Goal: Task Accomplishment & Management: Manage account settings

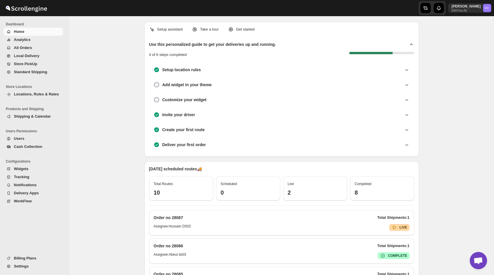
click at [36, 93] on span "Locations, Rules & Rates" at bounding box center [36, 94] width 45 height 4
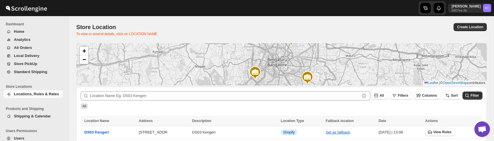
scroll to position [56, 0]
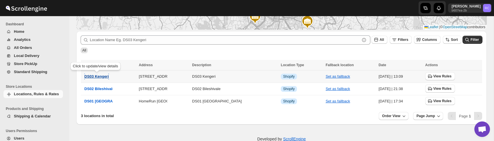
click at [100, 74] on button "DS03 Kengeri" at bounding box center [96, 77] width 25 height 6
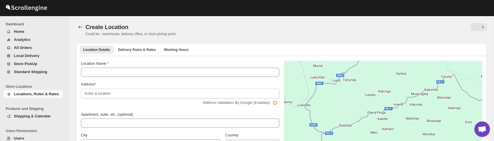
type input "DS03 Kengeri"
type input "Kodipalya, Kengeri"
type input "[GEOGRAPHIC_DATA]"
select select "IN"
type input "560060"
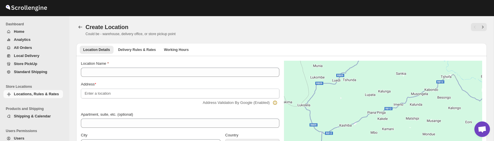
type input "+919972966515"
type textarea "DS03 Kengeri"
select select "Karnataka"
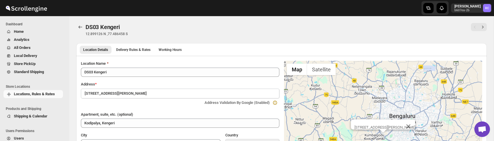
click at [135, 44] on div "Location Details Delivery Rules & Rates Working Hours More views Location Detai…" at bounding box center [281, 49] width 410 height 13
click at [135, 50] on span "Delivery Rules & Rates" at bounding box center [133, 50] width 34 height 5
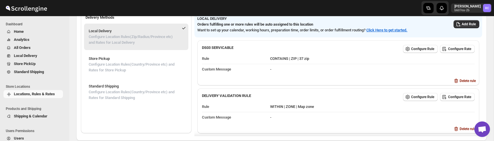
scroll to position [60, 0]
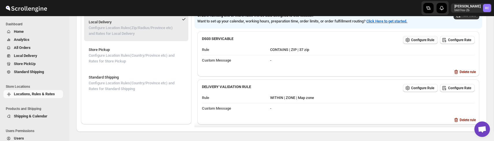
click at [420, 41] on span "Configure Rule" at bounding box center [422, 40] width 23 height 5
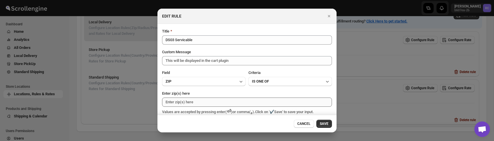
scroll to position [54, 0]
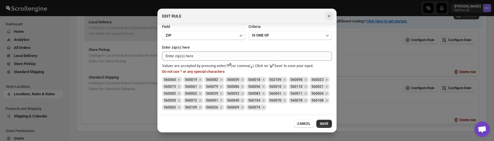
click at [329, 16] on icon "Close" at bounding box center [329, 16] width 2 height 2
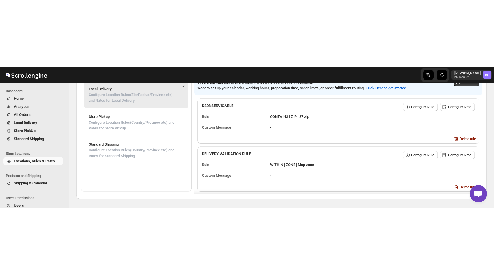
scroll to position [50, 0]
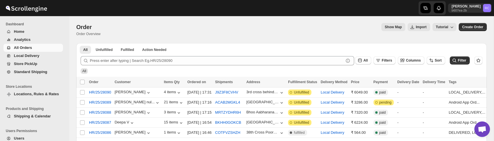
click at [54, 96] on span "Locations, Rules & Rates" at bounding box center [36, 94] width 45 height 4
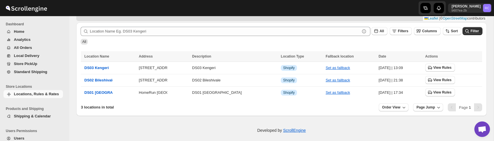
scroll to position [68, 0]
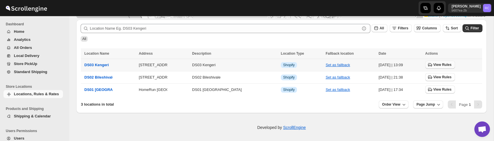
click at [436, 66] on span "View Rules" at bounding box center [442, 65] width 18 height 5
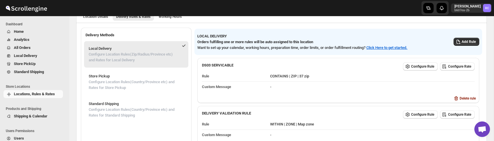
scroll to position [41, 0]
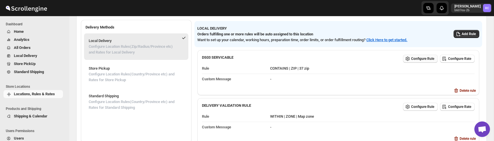
click at [424, 60] on span "Configure Rule" at bounding box center [422, 59] width 23 height 5
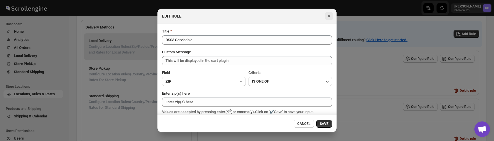
click at [329, 16] on icon "Close" at bounding box center [329, 16] width 2 height 2
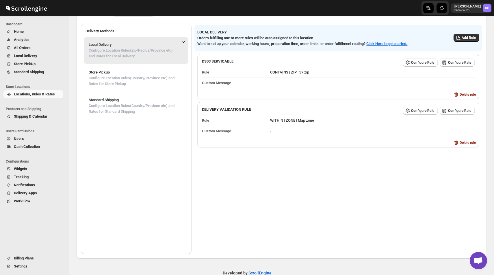
scroll to position [23, 0]
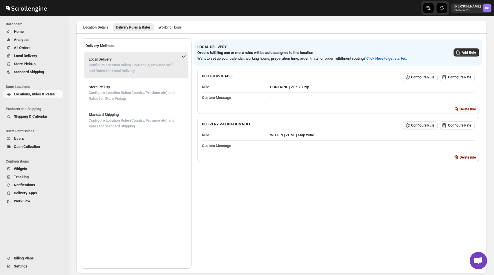
click at [418, 125] on span "Configure Rule" at bounding box center [422, 125] width 23 height 5
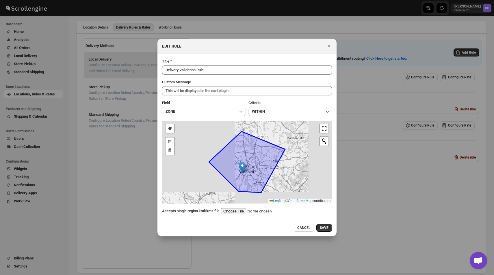
click at [238, 213] on input ":rhd:" at bounding box center [257, 211] width 73 height 6
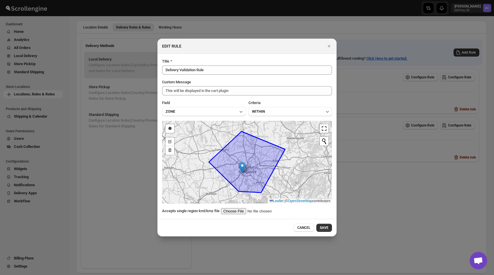
type input "C:\fakepath\aggregated.kml"
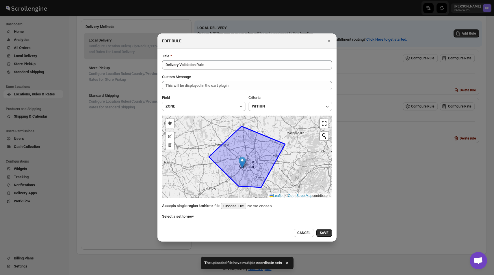
scroll to position [50, 0]
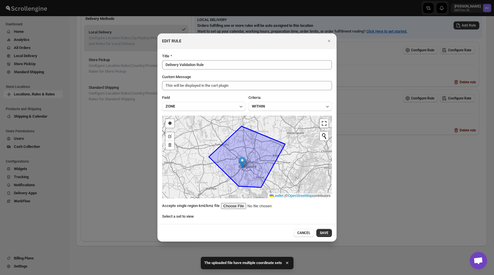
click at [232, 203] on div "Title Delivery Validation Rule Custom Message This will be displayed in the car…" at bounding box center [247, 136] width 170 height 166
click at [239, 206] on input ":rhd:" at bounding box center [257, 206] width 73 height 6
click at [331, 43] on icon "Close" at bounding box center [329, 41] width 6 height 6
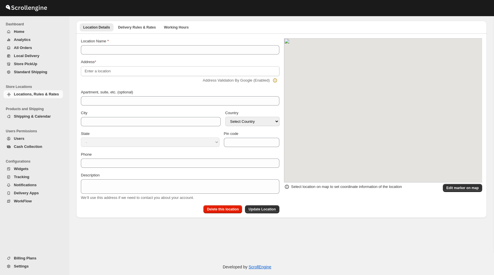
scroll to position [23, 0]
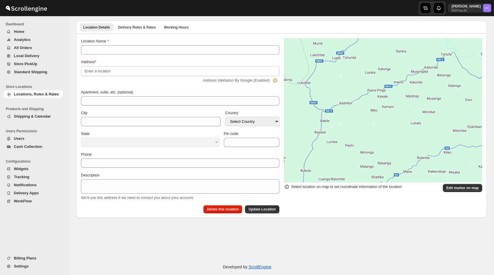
type input "DS03 Kengeri"
type input "Kodipalya, Kengeri"
type input "[GEOGRAPHIC_DATA]"
select select "IN"
type input "560060"
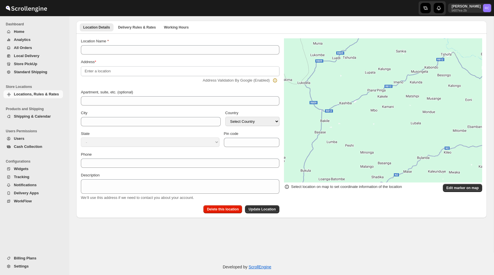
type input "[PHONE_NUMBER]"
select select "[GEOGRAPHIC_DATA]"
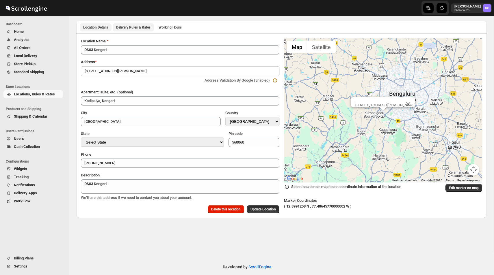
click at [145, 28] on span "Delivery Rules & Rates" at bounding box center [133, 27] width 34 height 5
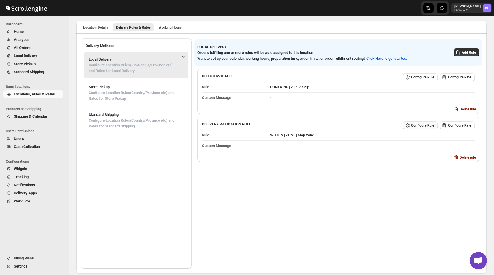
click at [411, 128] on button "Configure Rule" at bounding box center [420, 126] width 35 height 8
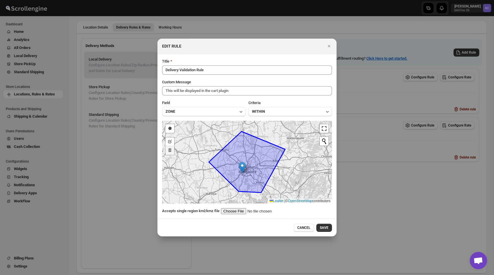
click at [169, 148] on link "Delete layers" at bounding box center [169, 150] width 9 height 9
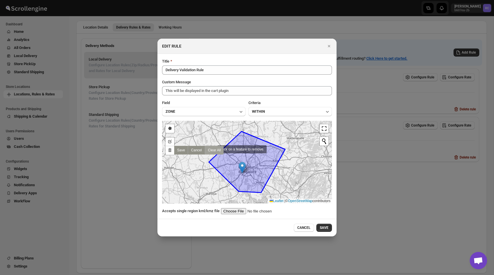
click at [211, 149] on link "Clear All" at bounding box center [214, 150] width 19 height 9
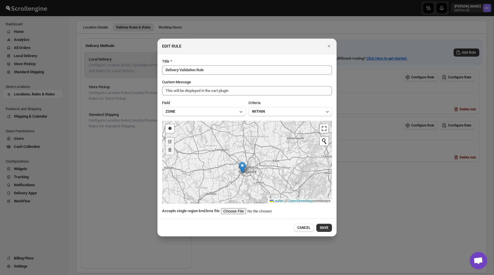
click at [237, 212] on input ":r1l:" at bounding box center [257, 211] width 73 height 6
type input "C:\fakepath\aggregated.kml"
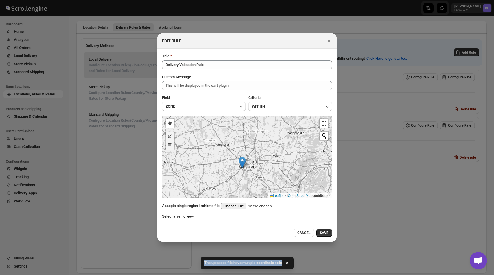
drag, startPoint x: 201, startPoint y: 263, endPoint x: 286, endPoint y: 261, distance: 85.2
click at [286, 261] on div "The uploaded file have multiple coordinate sets" at bounding box center [247, 263] width 93 height 13
click at [329, 40] on icon "Close" at bounding box center [329, 41] width 6 height 6
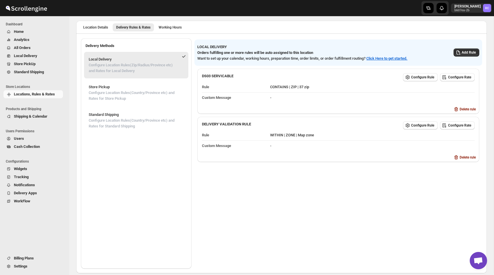
click at [36, 97] on span "Locations, Rules & Rates" at bounding box center [38, 95] width 48 height 6
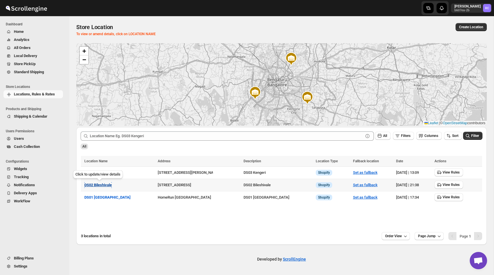
click at [105, 185] on span "DS02 Bileshivale" at bounding box center [97, 185] width 27 height 4
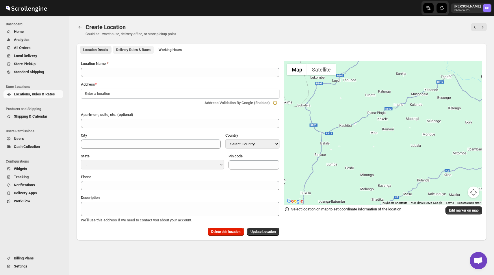
type input "DS02 Bileshivale"
type input "[GEOGRAPHIC_DATA]"
select select "IN"
type input "560077"
type input "+919972966515"
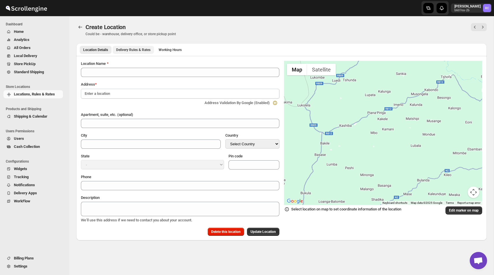
type textarea "DS02 Bileshivale"
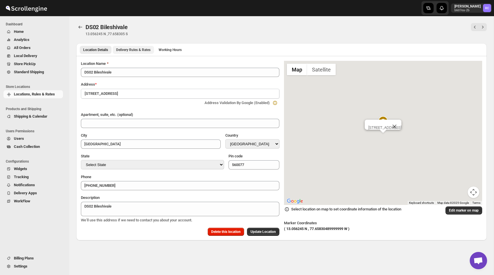
click at [143, 47] on button "Delivery Rules & Rates" at bounding box center [133, 50] width 41 height 8
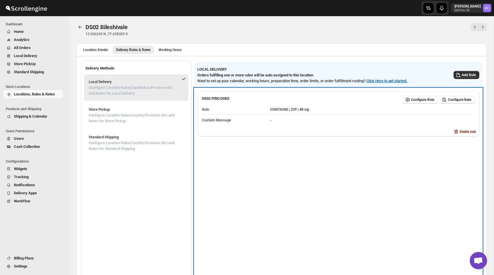
click at [391, 161] on div "DS02 PINCODES Configure Rule Configure Rate Rule CONTAINS | ZIP | 48 zip Custom…" at bounding box center [338, 184] width 288 height 193
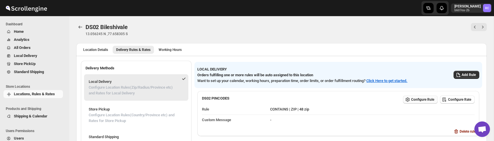
click at [418, 100] on span "Configure Rule" at bounding box center [422, 100] width 23 height 5
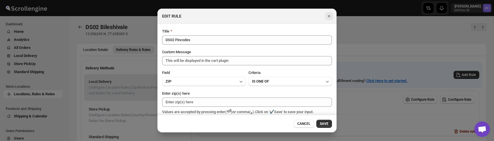
click at [328, 14] on icon "Close" at bounding box center [329, 16] width 6 height 6
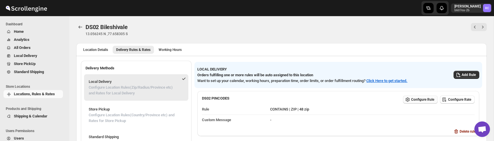
click at [413, 100] on span "Configure Rule" at bounding box center [422, 100] width 23 height 5
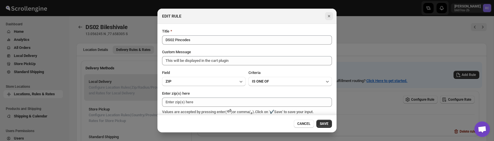
click at [329, 14] on icon "Close" at bounding box center [329, 16] width 6 height 6
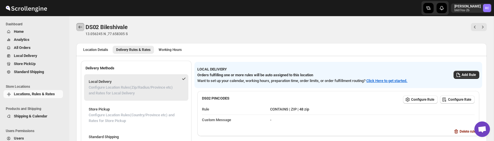
click at [79, 27] on icon "Back" at bounding box center [80, 27] width 6 height 6
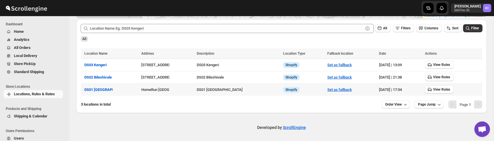
scroll to position [68, 0]
click at [101, 90] on span "DS01 Sarjapur" at bounding box center [107, 90] width 46 height 4
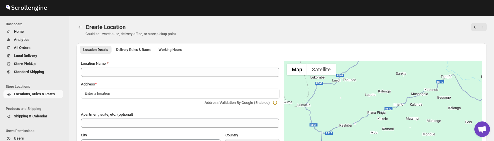
type input "DS01 Sarjapur"
type input "Sy No 46/1, Near Lions Eye Hospital"
type input "[GEOGRAPHIC_DATA]"
select select "IN"
type input "562125"
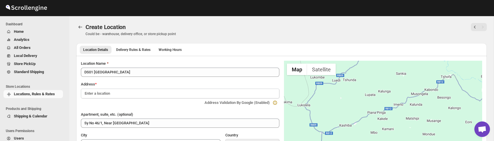
type input "+919972966515"
type textarea "DS01 Sarjapur"
select select "Karnataka"
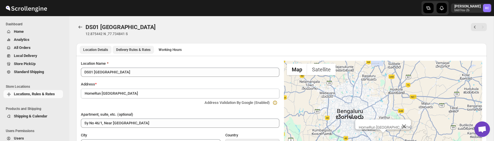
click at [141, 51] on span "Delivery Rules & Rates" at bounding box center [133, 50] width 34 height 5
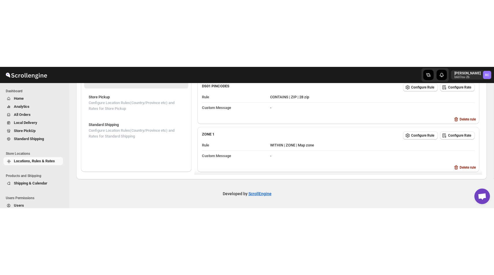
scroll to position [18, 0]
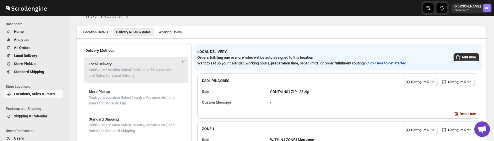
click at [411, 84] on span "Configure Rule" at bounding box center [422, 82] width 23 height 5
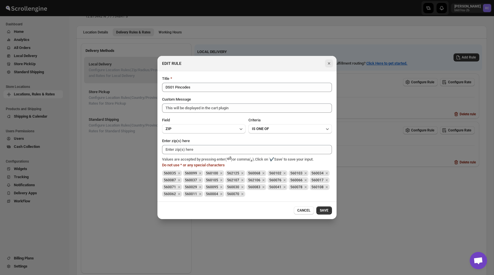
click at [328, 63] on icon "Close" at bounding box center [329, 64] width 6 height 6
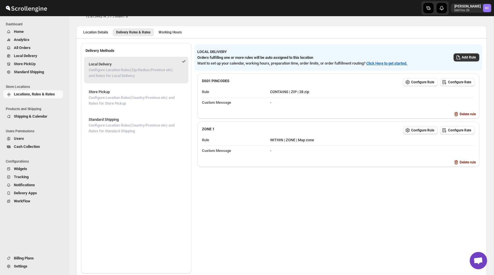
click at [414, 128] on span "Configure Rule" at bounding box center [422, 130] width 23 height 5
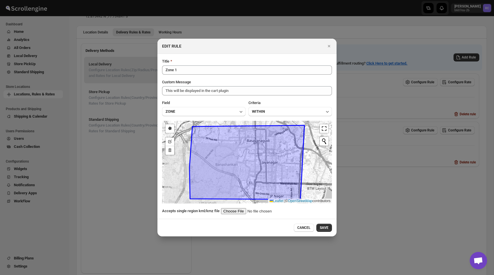
click at [238, 212] on input ":rbd:" at bounding box center [257, 211] width 73 height 6
type input "C:\fakepath\sarjapura.kml"
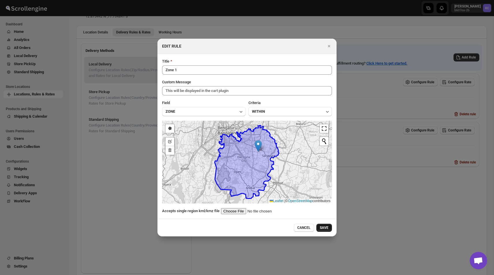
click at [324, 230] on span "SAVE" at bounding box center [324, 228] width 9 height 5
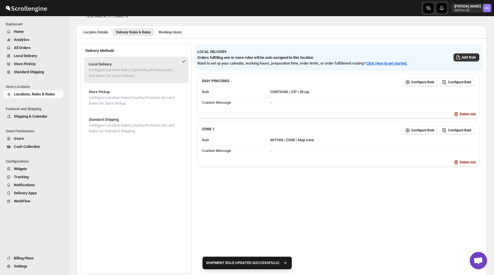
scroll to position [0, 0]
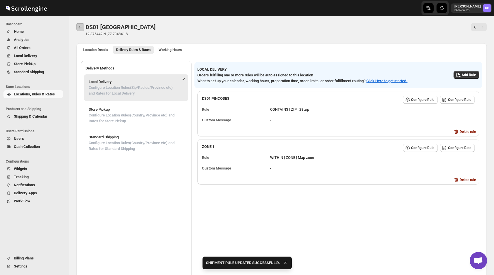
click at [81, 29] on icon "Back" at bounding box center [80, 27] width 6 height 6
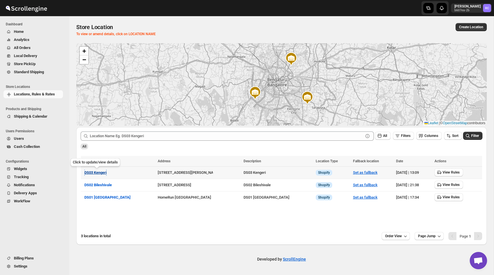
click at [101, 174] on span "DS03 Kengeri" at bounding box center [95, 173] width 22 height 4
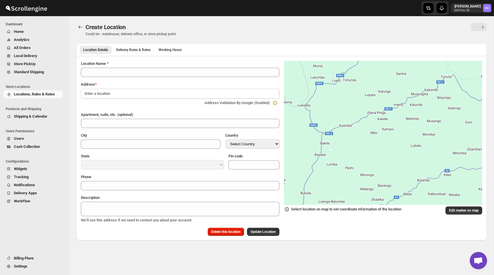
type input "DS03 Kengeri"
type input "Kodipalya, Kengeri"
type input "Bengaluru"
select select "IN"
type input "560060"
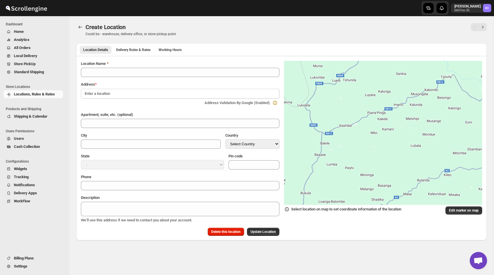
type input "+919972966515"
type textarea "DS03 Kengeri"
select select "Karnataka"
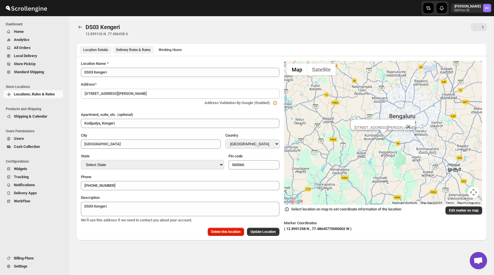
click at [136, 48] on span "Delivery Rules & Rates" at bounding box center [133, 50] width 34 height 5
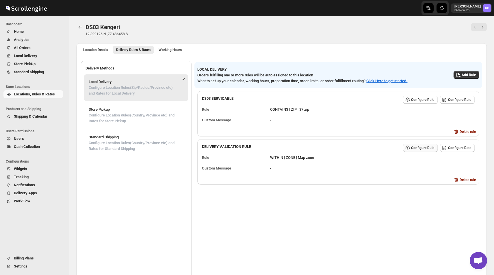
click at [412, 148] on span "Configure Rule" at bounding box center [422, 148] width 23 height 5
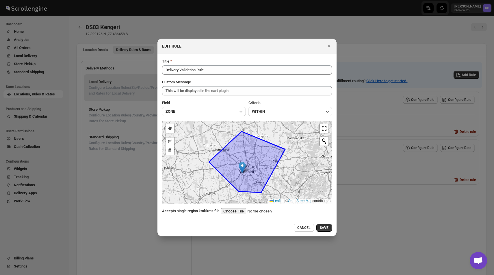
click at [238, 213] on input ":rg8:" at bounding box center [257, 211] width 73 height 6
type input "C:\fakepath\kengripincodes.kml"
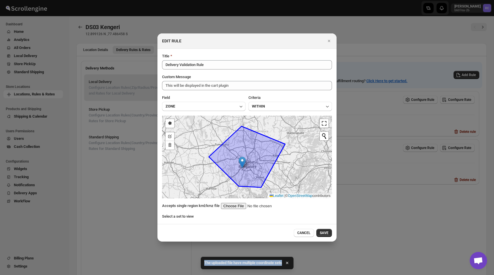
drag, startPoint x: 200, startPoint y: 263, endPoint x: 286, endPoint y: 263, distance: 86.3
click at [286, 263] on div "The uploaded file have multiple coordinate sets" at bounding box center [247, 263] width 93 height 13
click at [304, 232] on span "CANCEL" at bounding box center [303, 233] width 13 height 5
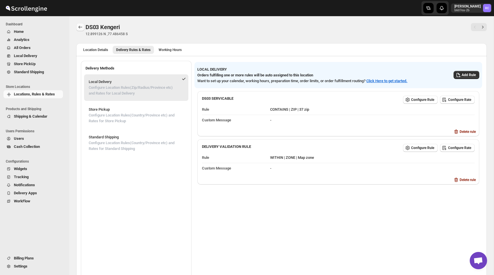
click at [82, 28] on icon "Back" at bounding box center [80, 27] width 6 height 6
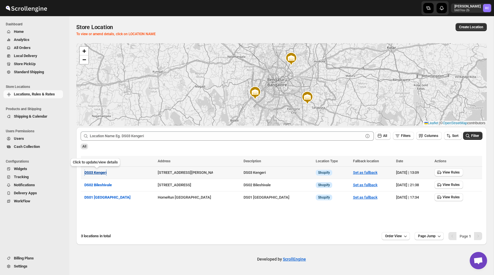
click at [96, 174] on span "DS03 Kengeri" at bounding box center [95, 173] width 22 height 4
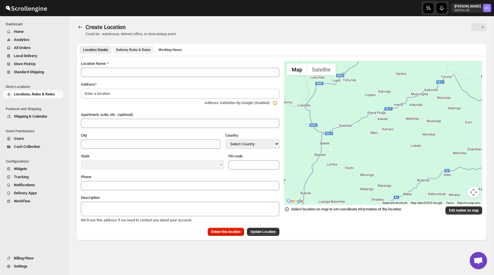
type input "DS03 Kengeri"
type input "Kodipalya, Kengeri"
type input "Bengaluru"
select select "IN"
type input "560060"
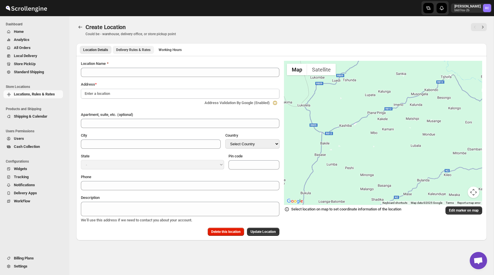
type input "+919972966515"
type textarea "DS03 Kengeri"
click at [147, 51] on span "Delivery Rules & Rates" at bounding box center [133, 50] width 34 height 5
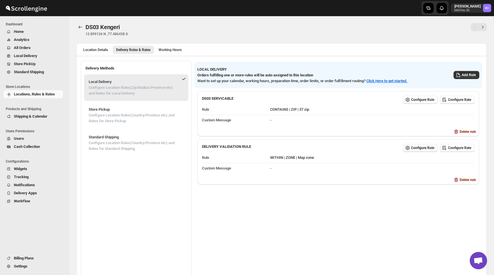
click at [414, 151] on button "Configure Rule" at bounding box center [420, 148] width 35 height 8
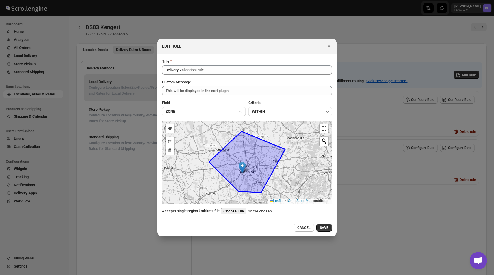
click at [242, 209] on input ":rl7:" at bounding box center [257, 211] width 73 height 6
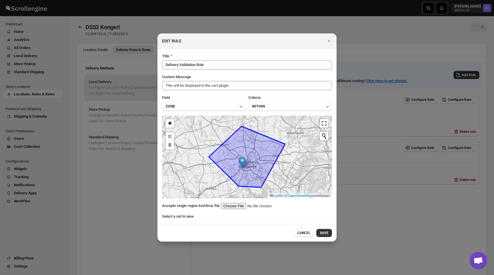
click at [239, 203] on div "Title Delivery Validation Rule Custom Message This will be displayed in the car…" at bounding box center [247, 136] width 170 height 166
click at [239, 207] on input ":rl7:" at bounding box center [257, 206] width 73 height 6
type input "C:\fakepath\bilse-b.kml"
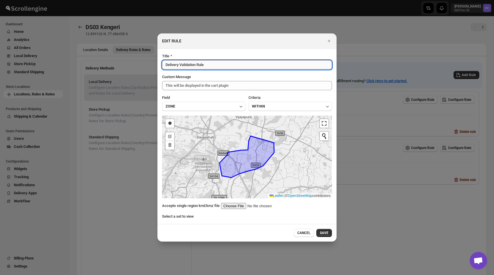
drag, startPoint x: 221, startPoint y: 64, endPoint x: 199, endPoint y: 64, distance: 22.2
click at [199, 64] on input "Delivery Validation Rule" at bounding box center [247, 64] width 170 height 9
click at [219, 67] on input "Delivery Validation Rule" at bounding box center [247, 64] width 170 height 9
type input "Delivery Validation Rule 1"
click at [323, 233] on span "SAVE" at bounding box center [324, 233] width 9 height 5
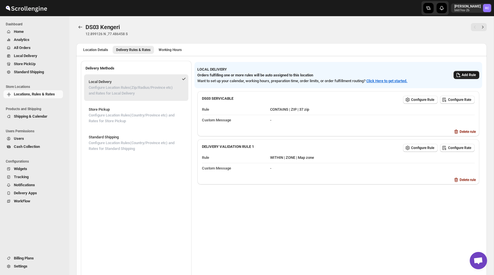
click at [467, 73] on button "Add Rule" at bounding box center [466, 75] width 26 height 8
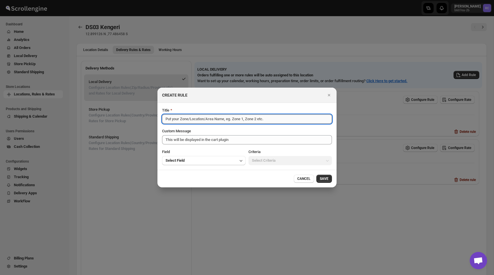
click at [244, 119] on input "Title" at bounding box center [247, 119] width 170 height 9
click at [328, 94] on icon "Close" at bounding box center [329, 95] width 6 height 6
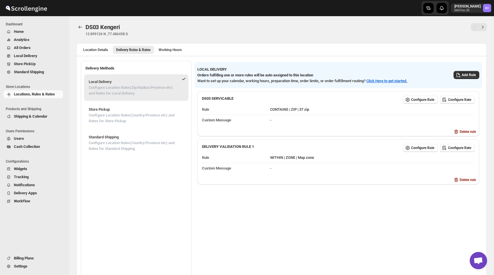
click at [76, 23] on div "DS03 Kengeri. This page is ready DS03 Kengeri 12.899126 N ,77.486458 S Location…" at bounding box center [281, 156] width 424 height 280
click at [81, 28] on icon "Back" at bounding box center [80, 27] width 6 height 6
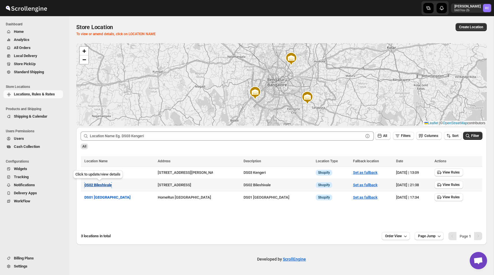
click at [105, 185] on span "DS02 Bileshivale" at bounding box center [97, 185] width 27 height 4
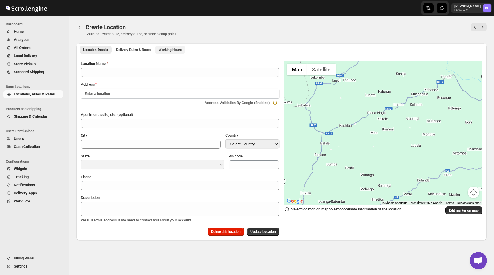
type input "DS02 Bileshivale"
type input "Bangalore"
select select "IN"
type input "560077"
type input "+919972966515"
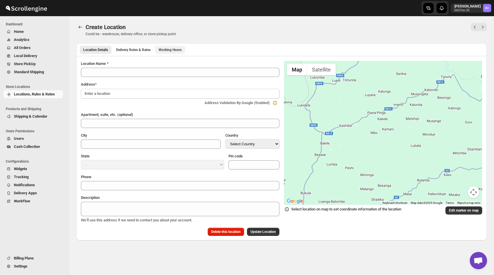
type textarea "DS02 Bileshivale"
select select "Karnataka"
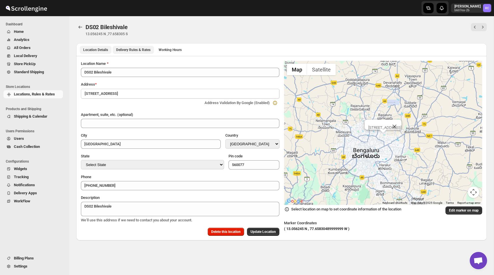
click at [140, 48] on span "Delivery Rules & Rates" at bounding box center [133, 50] width 34 height 5
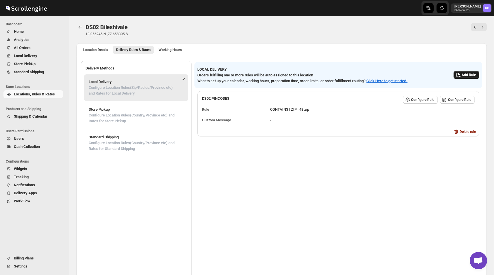
click at [464, 71] on button "Add Rule" at bounding box center [466, 75] width 26 height 8
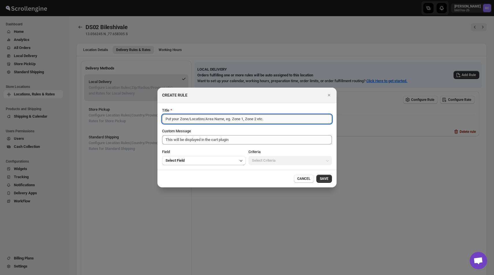
click at [230, 121] on input "Title" at bounding box center [247, 119] width 170 height 9
type input "ZOne 1"
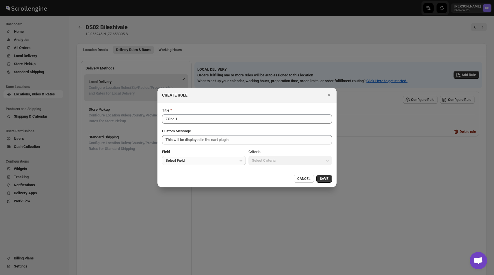
click at [223, 162] on button "Select Field" at bounding box center [203, 160] width 83 height 9
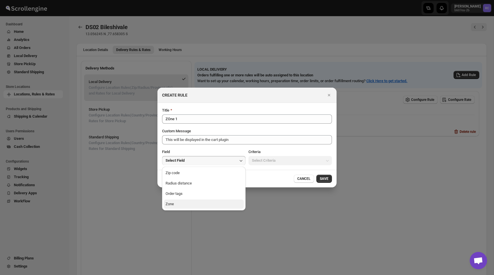
click at [216, 203] on button "Zone" at bounding box center [204, 204] width 80 height 9
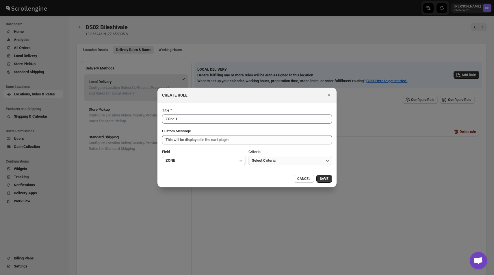
click at [270, 161] on span "Select Criteria" at bounding box center [264, 161] width 24 height 6
click at [269, 174] on button "Within" at bounding box center [290, 173] width 80 height 9
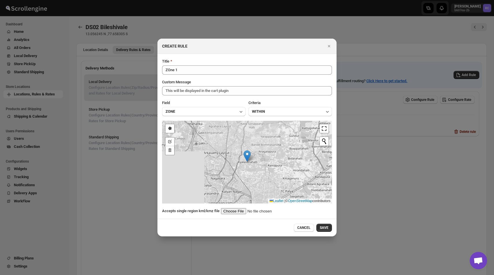
click at [236, 209] on input ":rq2:" at bounding box center [257, 211] width 73 height 6
type input "C:\fakepath\bilse-a.kml"
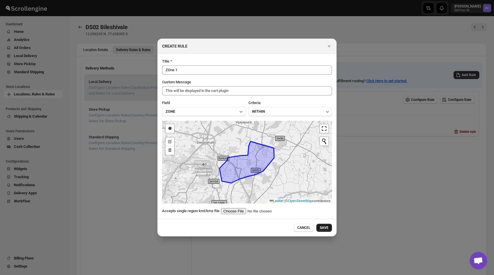
click at [328, 228] on span "SAVE" at bounding box center [324, 228] width 9 height 5
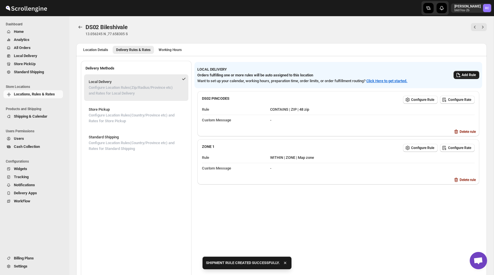
click at [466, 74] on span "Add Rule" at bounding box center [468, 75] width 14 height 5
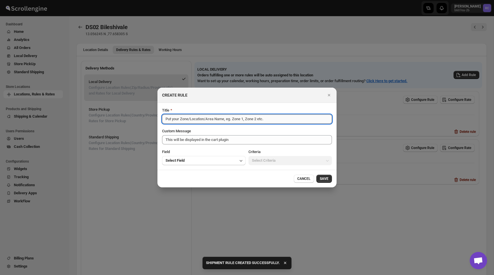
click at [210, 120] on input "Title" at bounding box center [247, 119] width 170 height 9
type input "Zone 2"
click at [215, 159] on button "Select Field" at bounding box center [203, 160] width 83 height 9
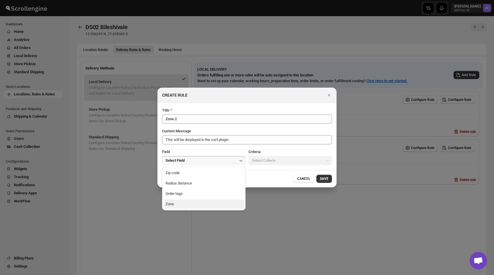
click at [213, 204] on button "Zone" at bounding box center [204, 204] width 80 height 9
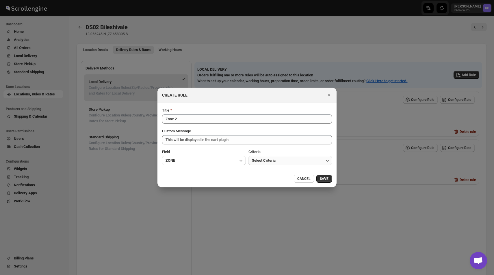
click at [297, 162] on button "Select Criteria" at bounding box center [289, 160] width 83 height 9
click at [276, 174] on button "Within" at bounding box center [290, 173] width 80 height 9
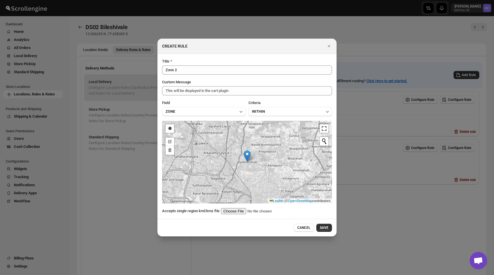
click at [244, 210] on input ":rq2:" at bounding box center [257, 211] width 73 height 6
type input "C:\fakepath\bilse.kml"
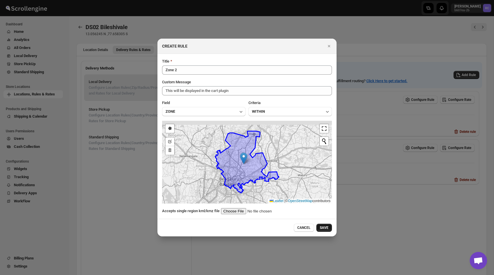
click at [326, 227] on span "SAVE" at bounding box center [324, 228] width 9 height 5
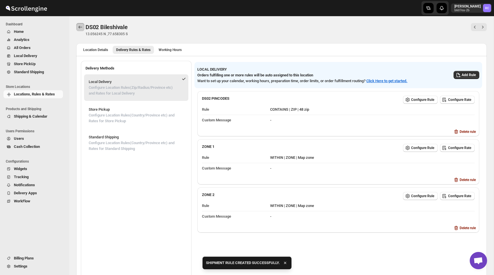
click at [81, 27] on icon "Back" at bounding box center [80, 27] width 6 height 6
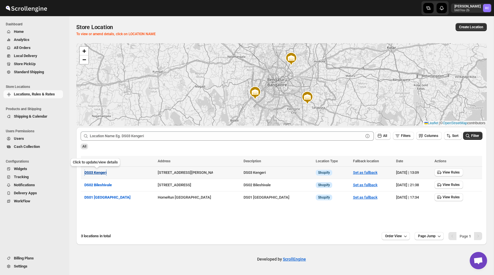
click at [103, 173] on span "DS03 Kengeri" at bounding box center [95, 173] width 22 height 4
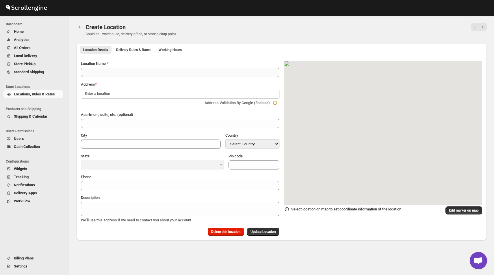
type input "DS03 Kengeri"
type input "Kodipalya, Kengeri"
type input "Bengaluru"
select select "IN"
type input "560060"
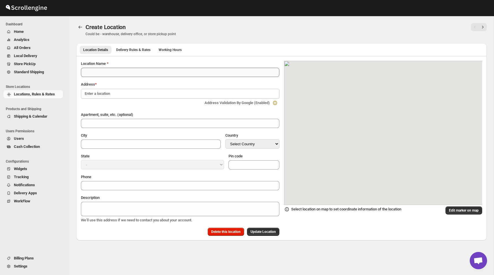
type input "+919972966515"
type textarea "DS03 Kengeri"
select select "Karnataka"
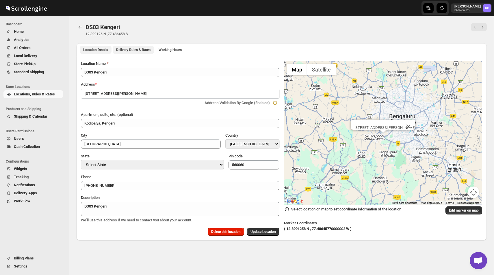
click at [142, 51] on span "Delivery Rules & Rates" at bounding box center [133, 50] width 34 height 5
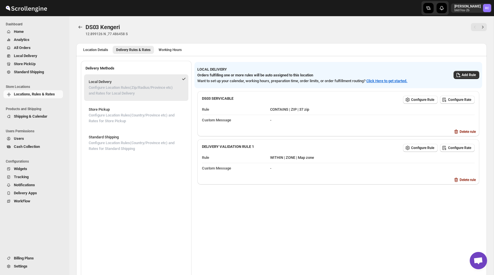
click at [159, 90] on p "Configure Location Rules(Zip/Radius/Province etc) and Rates for Local Delivery" at bounding box center [132, 91] width 87 height 12
click at [165, 90] on p "Configure Location Rules(Zip/Radius/Province etc) and Rates for Local Delivery" at bounding box center [132, 91] width 87 height 12
click at [411, 148] on span "Configure Rule" at bounding box center [422, 148] width 23 height 5
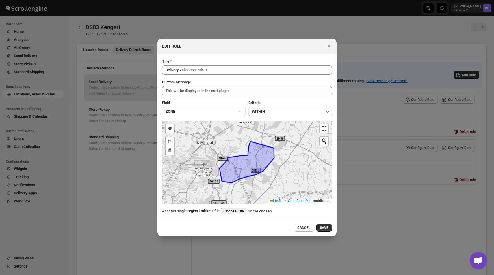
click at [235, 207] on div "Title Delivery Validation Rule 1 Custom Message This will be displayed in the c…" at bounding box center [247, 137] width 170 height 156
click at [236, 211] on input ":rv3:" at bounding box center [257, 211] width 73 height 6
type input "C:\fakepath\kengri-a.kml"
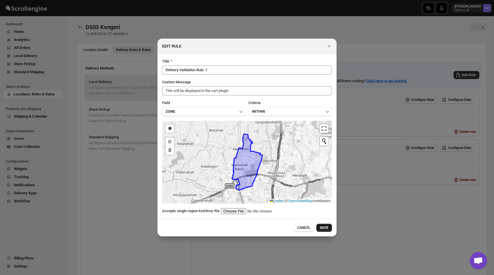
click at [328, 229] on span "SAVE" at bounding box center [324, 228] width 9 height 5
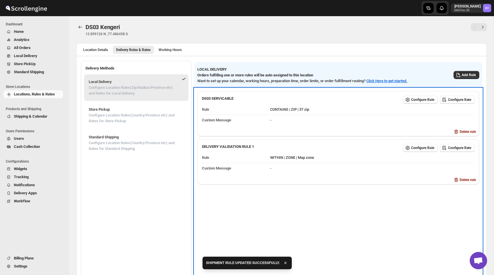
click at [374, 207] on div "DS03 SERVICABLE Configure Rule Configure Rate Rule CONTAINS | ZIP | 37 zip Cust…" at bounding box center [338, 184] width 288 height 193
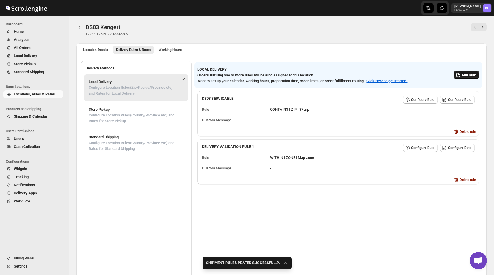
click at [469, 76] on span "Add Rule" at bounding box center [468, 75] width 14 height 5
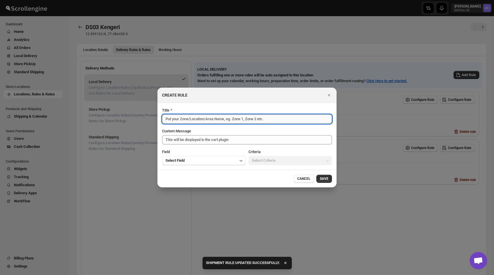
click at [201, 120] on input "Title" at bounding box center [247, 119] width 170 height 9
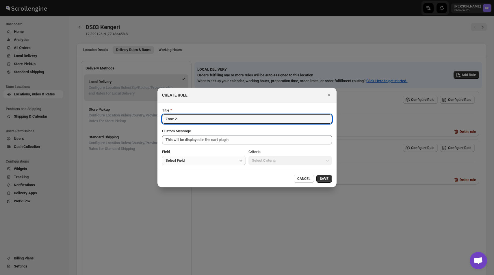
type input "Zone 2"
click at [201, 158] on button "Select Field" at bounding box center [203, 160] width 83 height 9
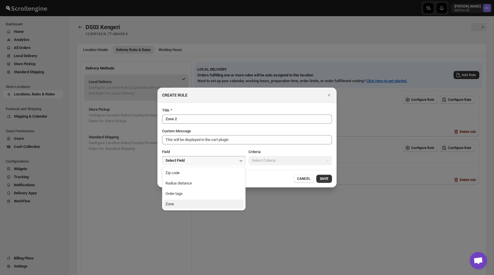
click at [198, 203] on button "Zone" at bounding box center [204, 204] width 80 height 9
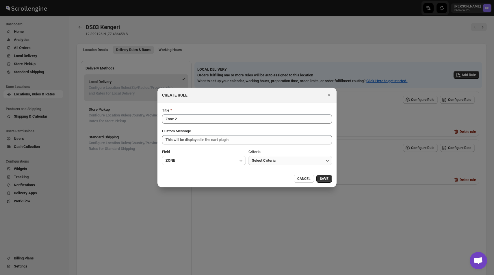
click at [282, 162] on button "Select Criteria" at bounding box center [289, 160] width 83 height 9
click at [275, 176] on button "Within" at bounding box center [290, 173] width 80 height 9
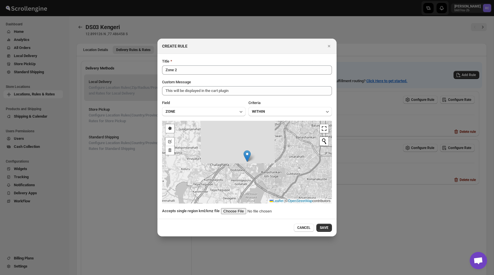
click at [238, 212] on input ":rv3:" at bounding box center [257, 211] width 73 height 6
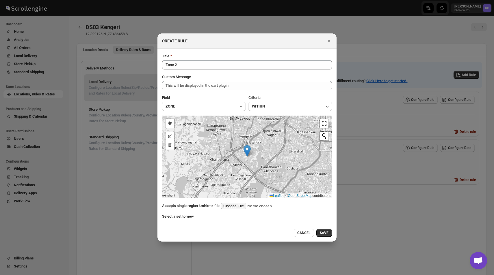
click at [236, 203] on input ":rv3:" at bounding box center [257, 206] width 73 height 6
type input "C:\fakepath\kengri-b.kml"
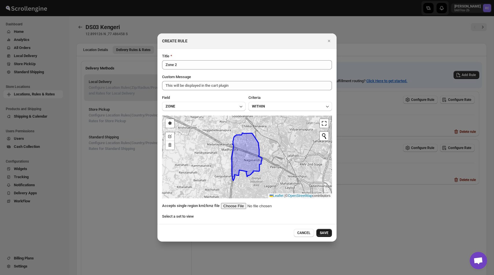
click at [323, 232] on span "SAVE" at bounding box center [324, 233] width 9 height 5
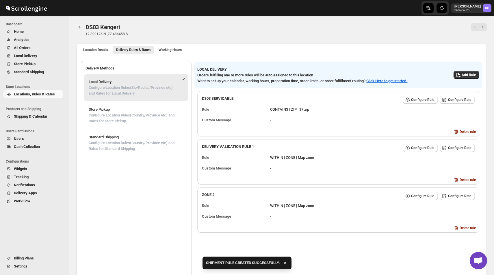
click at [459, 81] on div "LOCAL DELIVERY Orders fulfilling one or more rules will be auto assigned to thi…" at bounding box center [336, 73] width 286 height 22
click at [459, 73] on icon "button" at bounding box center [458, 75] width 6 height 6
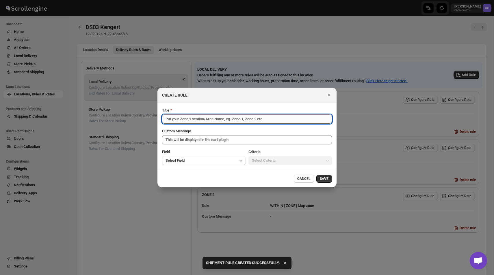
click at [198, 120] on input "Title" at bounding box center [247, 119] width 170 height 9
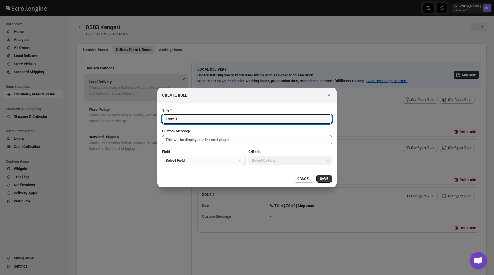
type input "Zone 3"
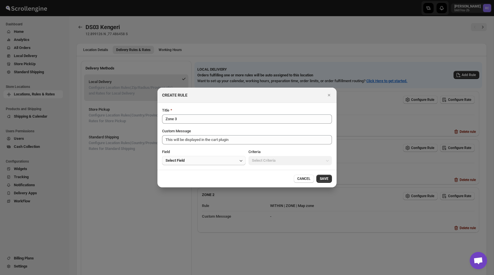
click at [204, 164] on button "Select Field" at bounding box center [203, 160] width 83 height 9
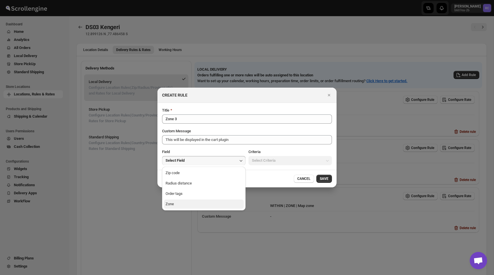
click at [195, 202] on button "Zone" at bounding box center [204, 204] width 80 height 9
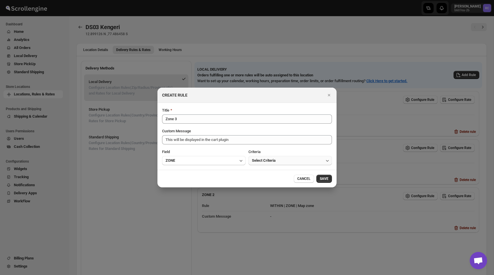
click at [267, 165] on button "Select Criteria" at bounding box center [289, 160] width 83 height 9
click at [267, 176] on button "Within" at bounding box center [290, 173] width 80 height 9
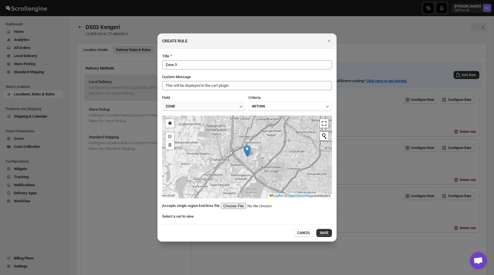
click at [189, 103] on button "ZONE" at bounding box center [203, 106] width 83 height 9
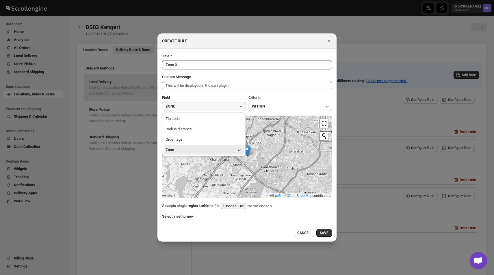
click at [194, 150] on button "Zone" at bounding box center [204, 150] width 80 height 9
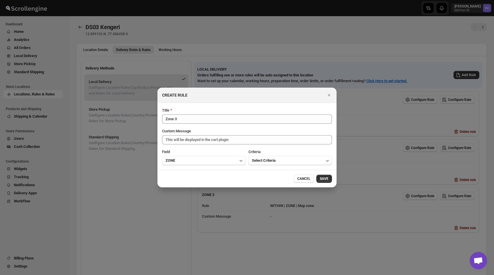
click at [272, 155] on div "Criteria Select Criteria" at bounding box center [289, 157] width 83 height 16
click at [271, 160] on span "Select Criteria" at bounding box center [264, 161] width 24 height 6
click at [265, 178] on ul "Within" at bounding box center [289, 173] width 83 height 13
click at [263, 175] on button "Within" at bounding box center [290, 173] width 80 height 9
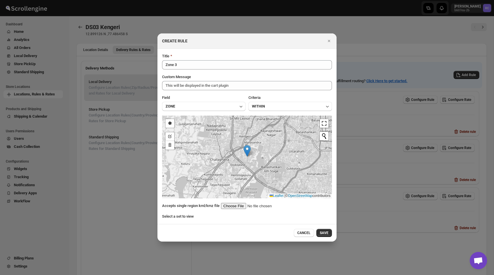
click at [237, 206] on input ":rv3:" at bounding box center [257, 206] width 73 height 6
type input "C:\fakepath\kengripincodes.kml"
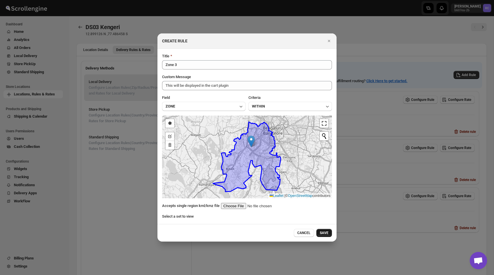
click at [323, 233] on span "SAVE" at bounding box center [324, 233] width 9 height 5
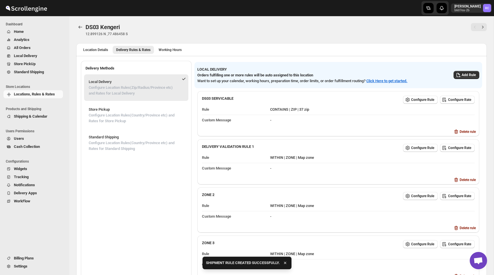
scroll to position [1, 0]
click at [82, 27] on icon "Back" at bounding box center [80, 27] width 6 height 6
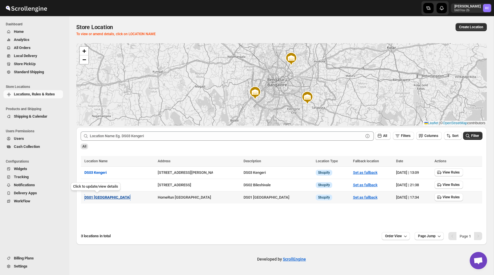
click at [97, 198] on span "DS01 Sarjapur" at bounding box center [107, 197] width 46 height 4
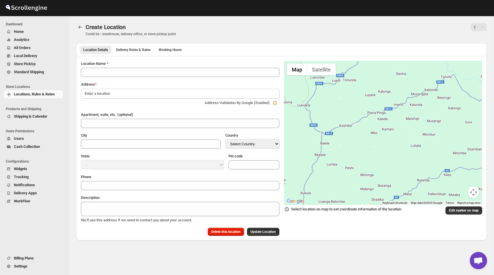
type input "DS01 Sarjapur"
type input "Sy No 46/1, Near Lions Eye Hospital"
type input "Bengaluru"
select select "IN"
type input "562125"
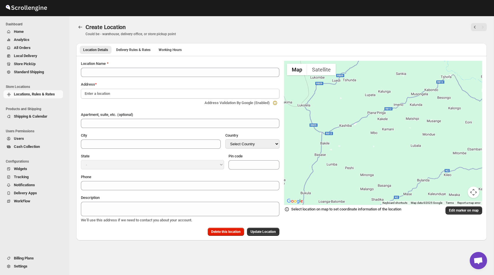
type input "+919972966515"
type textarea "DS01 Sarjapur"
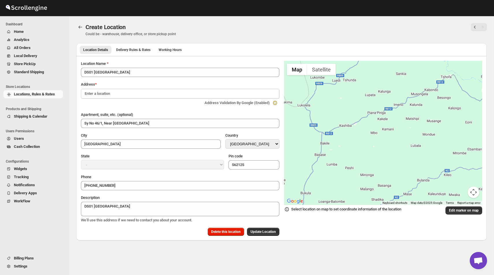
select select "Karnataka"
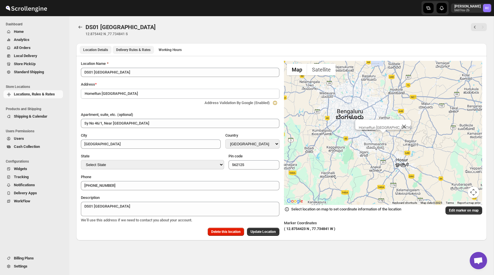
click at [140, 50] on span "Delivery Rules & Rates" at bounding box center [133, 50] width 34 height 5
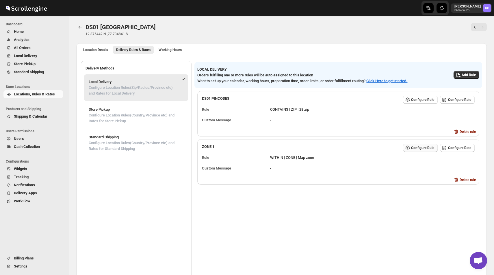
click at [412, 147] on span "Configure Rule" at bounding box center [422, 148] width 23 height 5
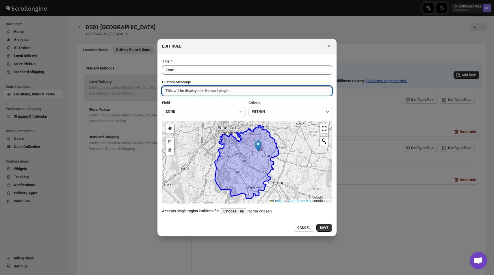
click at [176, 90] on textarea "Custom Message" at bounding box center [247, 90] width 170 height 9
type textarea "Hey your order will be delivered 30 mins"
click at [325, 232] on button "SAVE" at bounding box center [324, 228] width 16 height 8
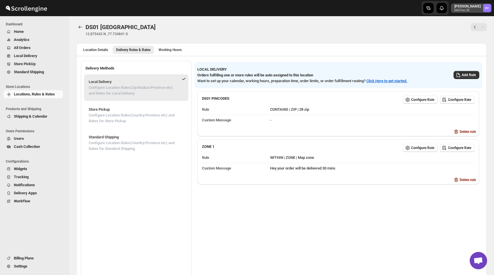
click at [478, 4] on p "Rahul Chopra" at bounding box center [467, 6] width 26 height 5
click at [466, 62] on span "Logout" at bounding box center [470, 63] width 11 height 4
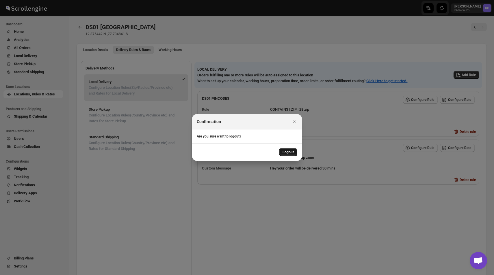
click at [290, 153] on span "Logout" at bounding box center [287, 152] width 11 height 5
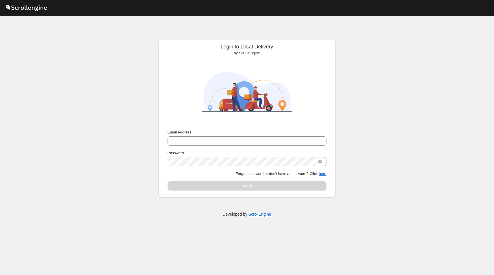
click at [236, 146] on div "Email Address Password Forgot password or don't have a password? Click here Log…" at bounding box center [246, 160] width 159 height 61
click at [233, 142] on input "Email Address" at bounding box center [246, 141] width 159 height 9
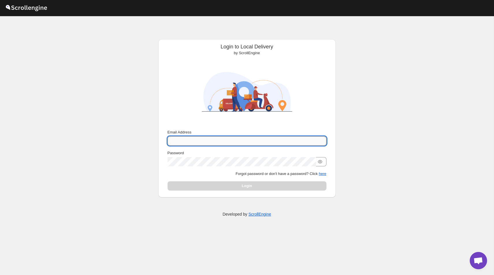
type input "nawneet.sharma@outlook.com"
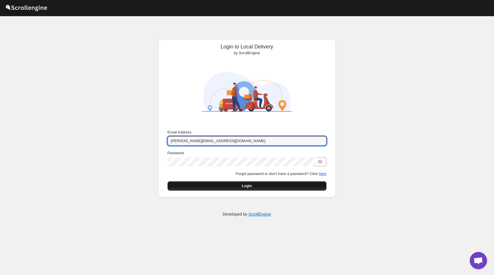
click at [269, 186] on button "Login" at bounding box center [246, 186] width 159 height 9
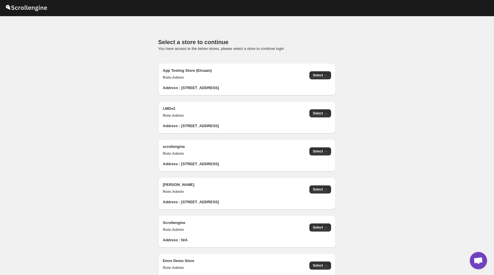
scroll to position [581, 0]
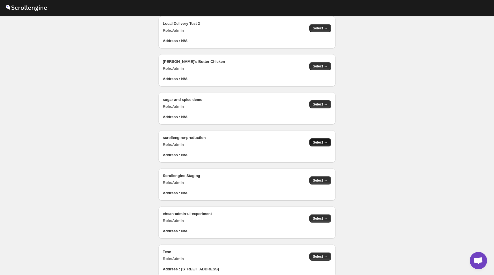
click at [320, 143] on span "Select →" at bounding box center [320, 142] width 15 height 5
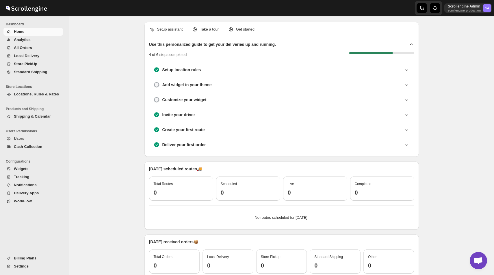
click at [46, 92] on span "Locations, Rules & Rates" at bounding box center [38, 95] width 48 height 6
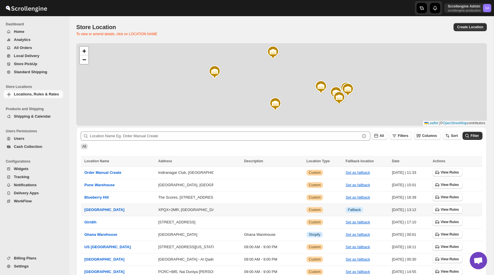
scroll to position [59, 0]
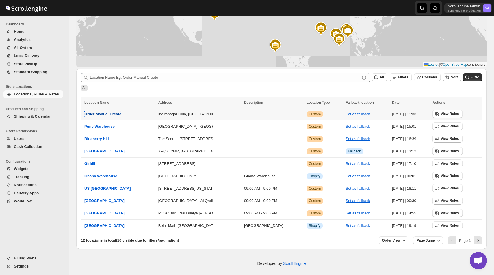
click at [106, 117] on button "Order Manual Create" at bounding box center [102, 114] width 37 height 6
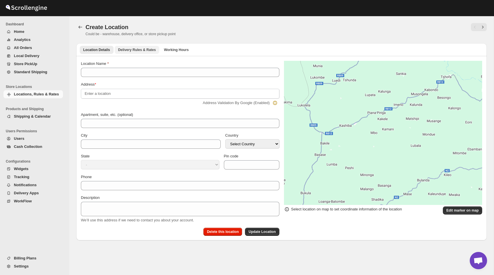
type input "Order Manual Create"
type input "Bangalore Division"
select select "IN"
type input "560008"
select select "Karnataka"
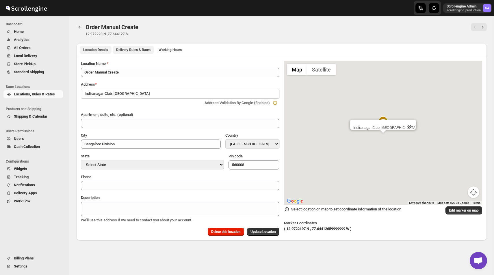
click at [139, 53] on button "Delivery Rules & Rates" at bounding box center [133, 50] width 41 height 8
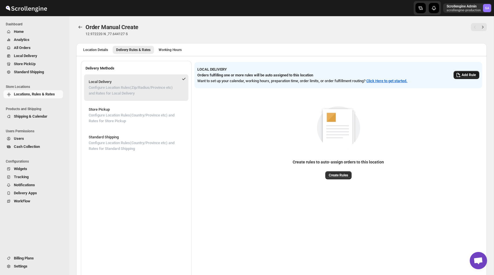
click at [462, 72] on button "Add Rule" at bounding box center [466, 75] width 26 height 8
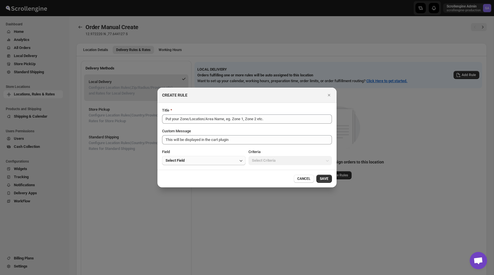
click at [226, 156] on button "Select Field" at bounding box center [203, 160] width 83 height 9
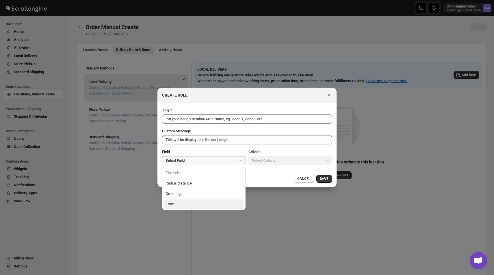
click at [204, 206] on button "Zone" at bounding box center [204, 204] width 80 height 9
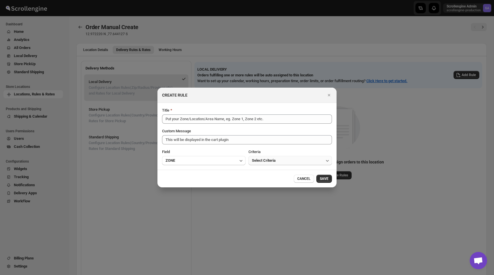
click at [270, 157] on button "Select Criteria" at bounding box center [289, 160] width 83 height 9
click at [269, 169] on button "Within" at bounding box center [290, 173] width 80 height 9
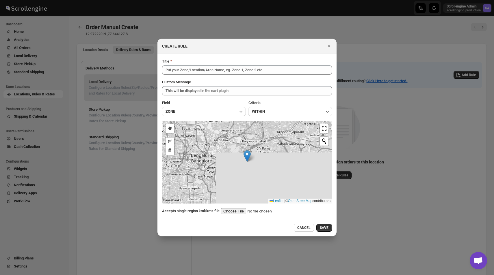
click at [238, 213] on input ":r84:" at bounding box center [257, 211] width 73 height 6
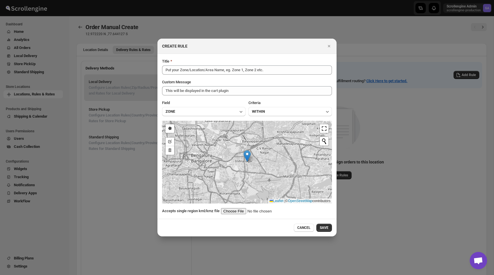
type input "C:\fakepath\All_India_pincode_Boundary-19312.kml"
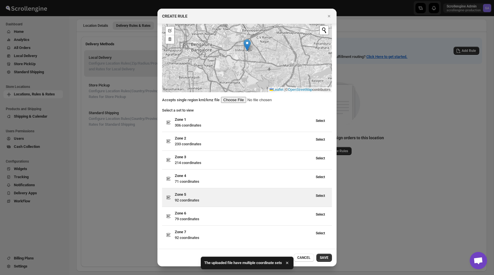
scroll to position [50, 0]
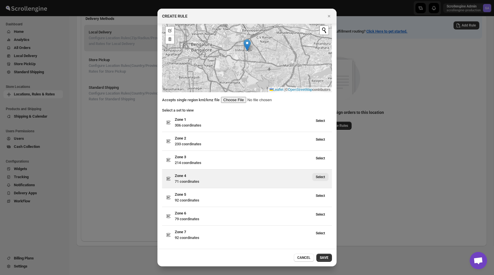
click at [320, 179] on span "Select" at bounding box center [320, 177] width 9 height 5
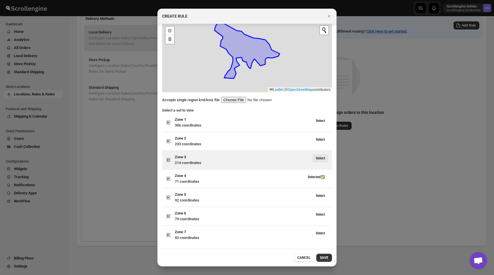
click at [318, 159] on span "Select" at bounding box center [320, 158] width 9 height 5
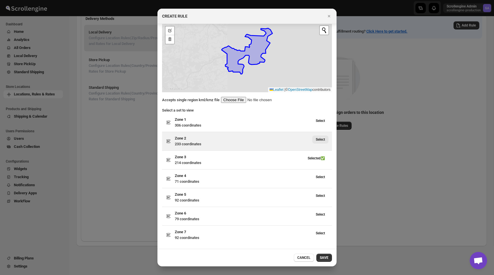
click at [318, 141] on span "Select" at bounding box center [320, 139] width 9 height 5
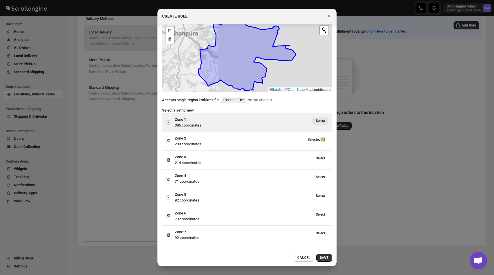
click at [316, 124] on button "Select" at bounding box center [320, 121] width 16 height 8
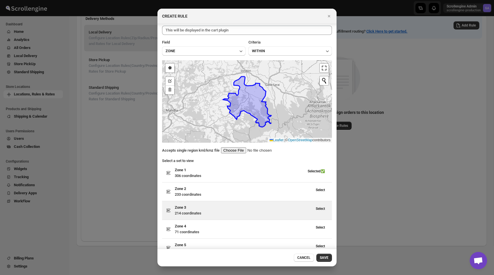
scroll to position [0, 0]
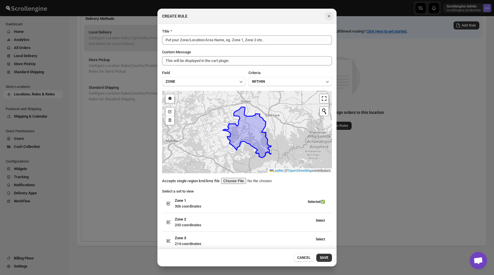
click at [328, 16] on icon "Close" at bounding box center [329, 16] width 6 height 6
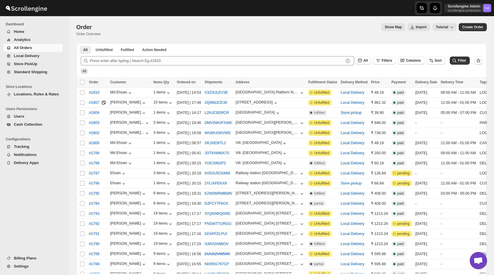
click at [35, 70] on span "Standard Shipping" at bounding box center [38, 72] width 48 height 6
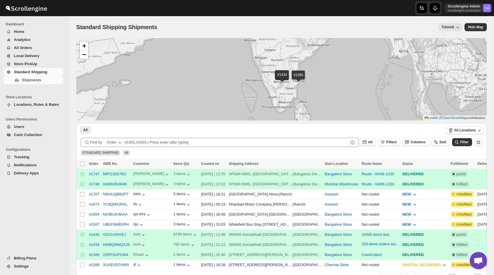
click at [38, 33] on span "Home" at bounding box center [38, 32] width 48 height 6
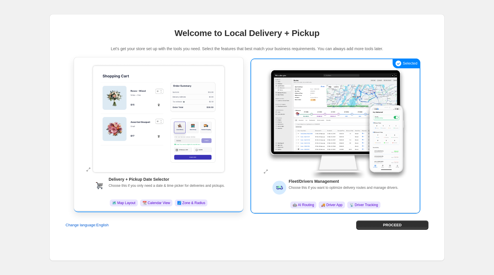
click at [182, 85] on img at bounding box center [158, 119] width 144 height 115
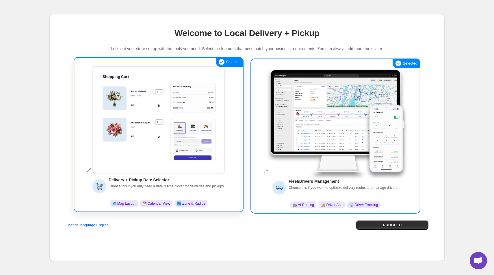
click at [228, 119] on img at bounding box center [158, 119] width 144 height 115
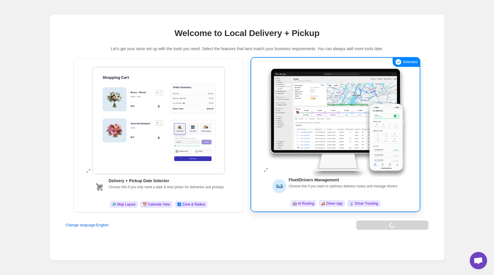
click at [319, 122] on img at bounding box center [335, 119] width 144 height 115
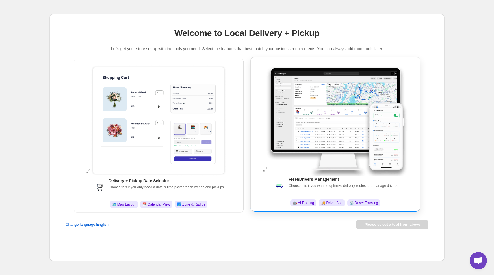
click at [300, 127] on img at bounding box center [335, 119] width 144 height 115
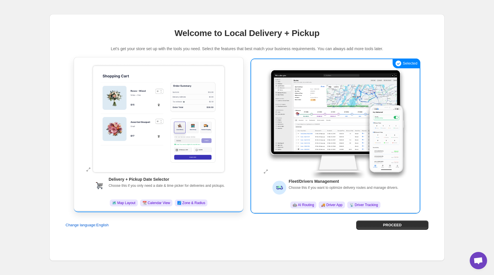
click at [195, 122] on img at bounding box center [158, 119] width 144 height 115
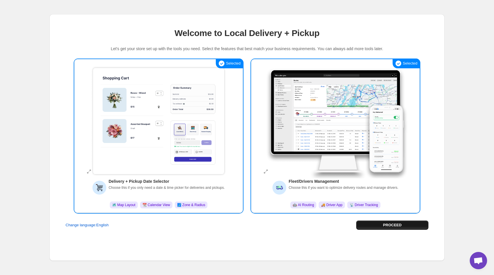
click at [402, 228] on button "PROCEED" at bounding box center [392, 225] width 72 height 9
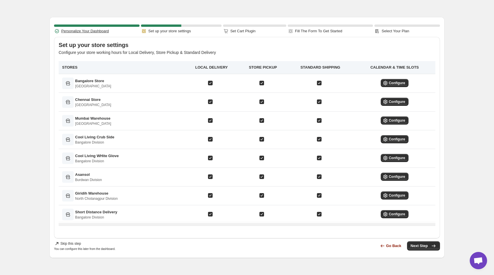
click at [26, 44] on div "100 % Personalize Your Dashboard 50 % Set up your store settings 0 % Set Cart P…" at bounding box center [247, 137] width 494 height 275
click at [13, 29] on div "100 % Personalize Your Dashboard 50 % Set up your store settings 0 % Set Cart P…" at bounding box center [247, 137] width 494 height 275
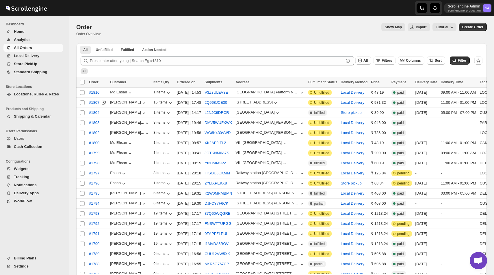
click at [37, 122] on ul "Products and Shipping Shipping & Calendar" at bounding box center [33, 114] width 66 height 22
click at [36, 118] on span "Shipping & Calendar" at bounding box center [32, 116] width 37 height 4
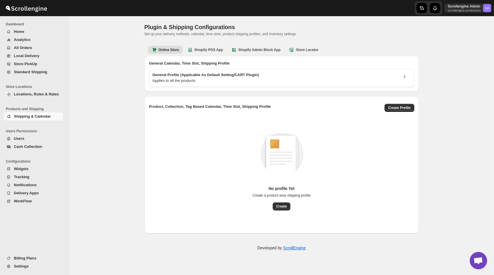
click at [30, 169] on span "Widgets" at bounding box center [38, 169] width 48 height 6
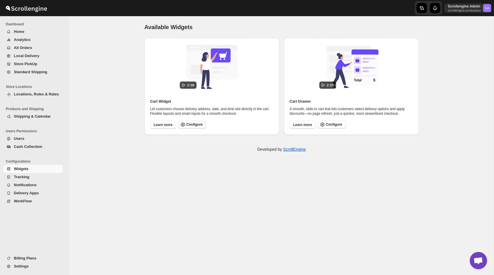
click at [198, 123] on span "Configure" at bounding box center [194, 124] width 16 height 5
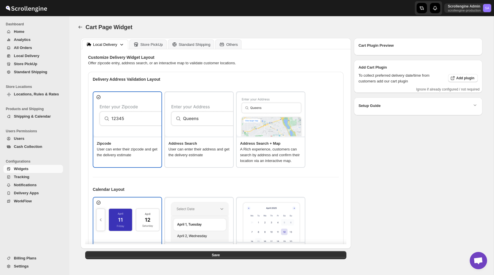
type textarea "<b>put you zip code to ceck</b>"
type textarea "ZIP Code"
type textarea "Check"
type textarea "Search Address"
type textarea "Type address to search"
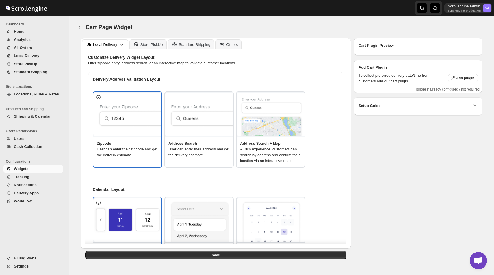
type textarea "<b>Service available</b>"
type textarea "Service not available."
type textarea "Select a date."
type textarea "Select preferred time slot."
type textarea "345"
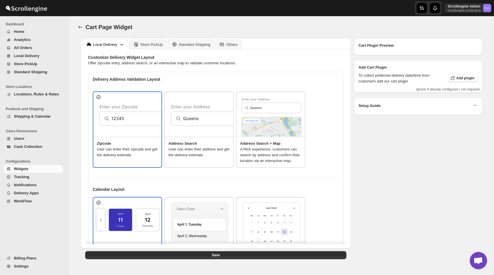
type textarea "Below items are not available for Local Delivery"
type textarea "Change delivery method or remove these products to continue"
type textarea "Below items are out of stock"
type textarea "Please remove out of stock product from cart to continue."
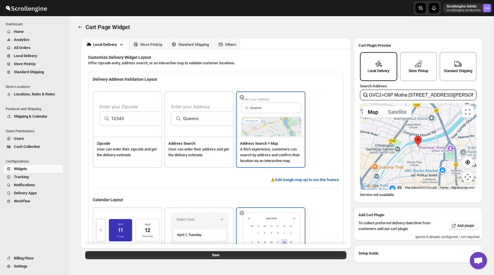
click at [276, 17] on div "Cart Page Widget. This page is ready Cart Page Widget" at bounding box center [281, 27] width 410 height 22
click at [79, 27] on icon "TRACK_CONFIGURATION.BACK" at bounding box center [80, 27] width 6 height 6
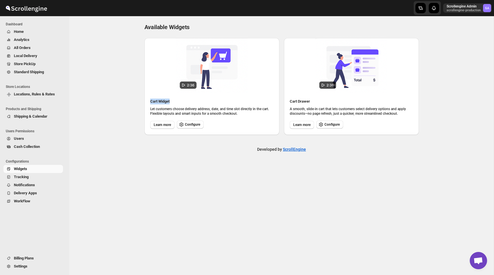
drag, startPoint x: 149, startPoint y: 101, endPoint x: 181, endPoint y: 101, distance: 32.6
click at [181, 101] on div "Cart Widget Let customers choose delivery address, date, and time slot directly…" at bounding box center [211, 114] width 135 height 42
drag, startPoint x: 291, startPoint y: 100, endPoint x: 318, endPoint y: 100, distance: 27.7
click at [318, 100] on div "Cart Drawer" at bounding box center [351, 102] width 123 height 6
click at [282, 111] on div "Cart Widget Let customers choose delivery address, date, and time slot directly…" at bounding box center [279, 84] width 279 height 102
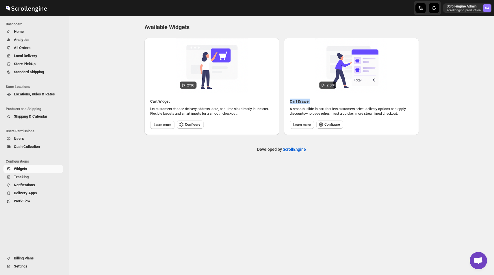
drag, startPoint x: 287, startPoint y: 101, endPoint x: 318, endPoint y: 101, distance: 30.9
click at [318, 101] on div "Cart Drawer A smooth, slide-in cart that lets customers select delivery options…" at bounding box center [351, 114] width 135 height 42
click at [234, 115] on p "Let customers choose delivery address, date, and time slot directly in the cart…" at bounding box center [211, 111] width 123 height 9
drag, startPoint x: 150, startPoint y: 102, endPoint x: 174, endPoint y: 102, distance: 23.7
click at [174, 102] on div "Cart Widget" at bounding box center [211, 102] width 123 height 6
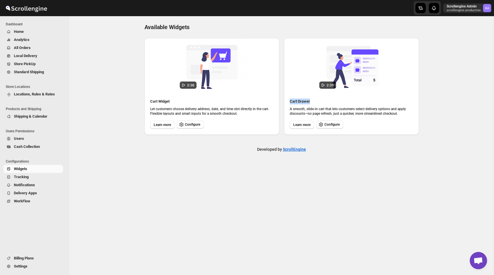
drag, startPoint x: 287, startPoint y: 102, endPoint x: 324, endPoint y: 102, distance: 37.2
click at [324, 102] on div "Cart Drawer A smooth, slide-in cart that lets customers select delivery options…" at bounding box center [351, 114] width 135 height 42
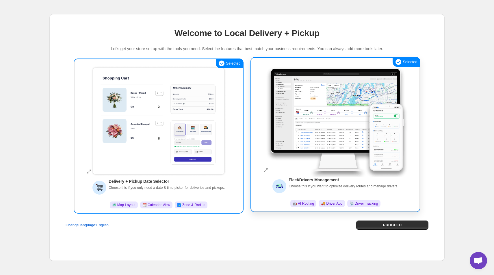
click at [326, 132] on img at bounding box center [335, 119] width 144 height 115
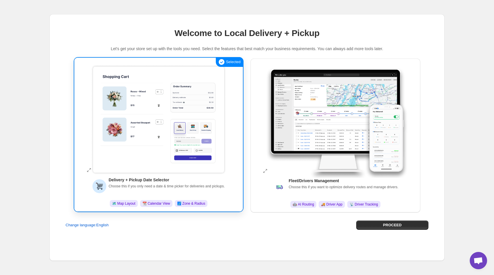
click at [200, 121] on img at bounding box center [158, 119] width 144 height 115
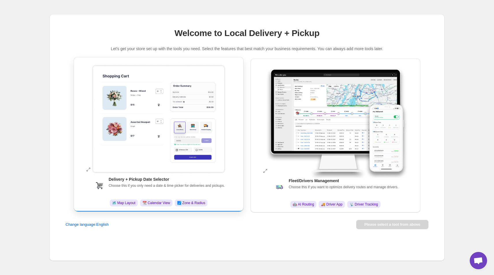
click at [200, 121] on img at bounding box center [158, 119] width 144 height 115
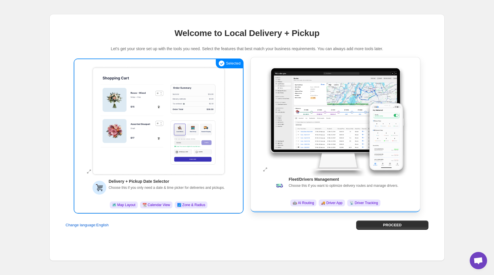
click at [277, 80] on img at bounding box center [335, 119] width 144 height 115
